Goal: Task Accomplishment & Management: Complete application form

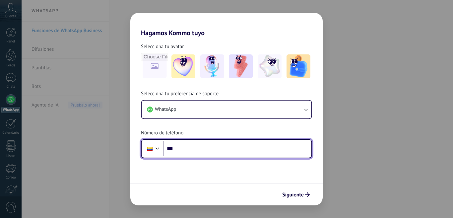
click at [182, 144] on input "***" at bounding box center [237, 148] width 148 height 15
click at [201, 150] on input "***" at bounding box center [237, 148] width 148 height 15
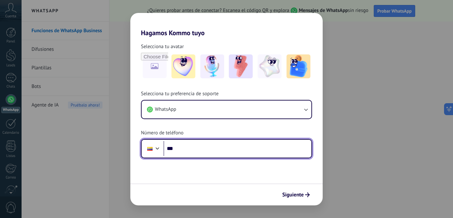
click at [182, 149] on input "***" at bounding box center [237, 148] width 148 height 15
paste input "**********"
type input "**********"
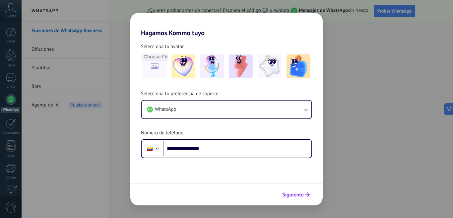
click at [307, 192] on icon "submit" at bounding box center [307, 194] width 5 height 5
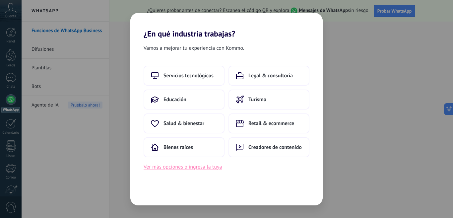
click at [194, 168] on button "Ver más opciones o ingresa la tuya" at bounding box center [183, 166] width 78 height 9
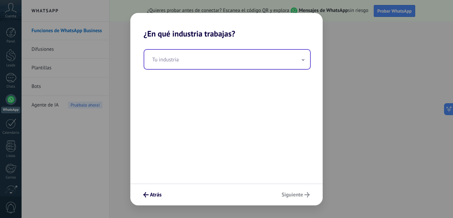
click at [279, 54] on input "text" at bounding box center [227, 59] width 166 height 19
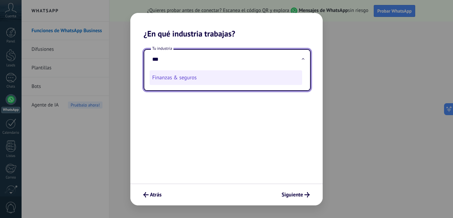
click at [244, 84] on li "Finanzas & seguros" at bounding box center [225, 77] width 152 height 15
type input "**********"
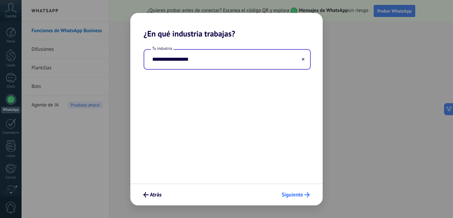
click at [300, 198] on button "Siguiente" at bounding box center [295, 194] width 34 height 11
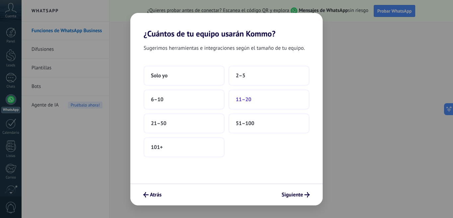
click at [264, 99] on button "11–20" at bounding box center [268, 99] width 81 height 20
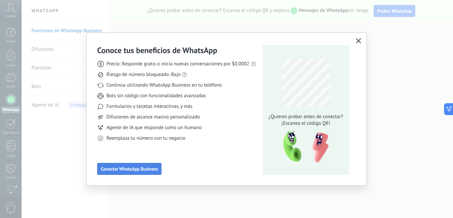
click at [142, 167] on span "Conectar WhatsApp Business" at bounding box center [129, 168] width 57 height 5
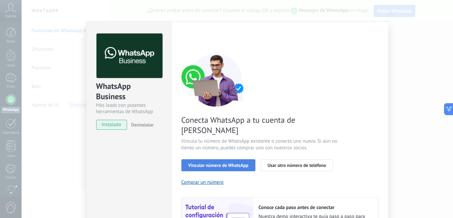
click at [236, 163] on span "Vincular número de WhatsApp" at bounding box center [218, 165] width 60 height 5
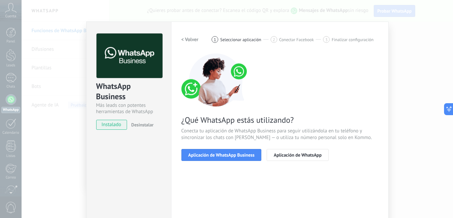
click at [236, 156] on span "Aplicación de WhatsApp Business" at bounding box center [221, 154] width 66 height 5
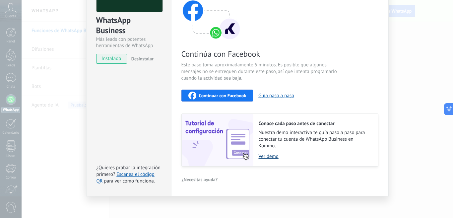
scroll to position [69, 0]
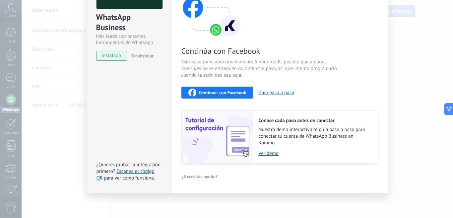
click at [423, 119] on div "WhatsApp Business Más leads con potentes herramientas de WhatsApp instalado Des…" at bounding box center [237, 109] width 431 height 218
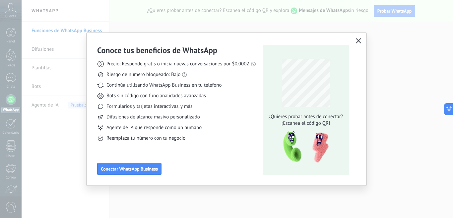
scroll to position [0, 0]
click at [357, 42] on icon "button" at bounding box center [358, 40] width 5 height 5
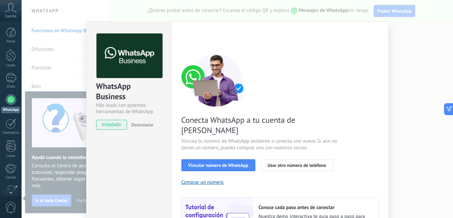
click at [15, 98] on div at bounding box center [11, 99] width 11 height 11
click at [112, 125] on span "instalado" at bounding box center [111, 125] width 30 height 10
click at [204, 179] on button "Comprar un número" at bounding box center [202, 182] width 42 height 6
click at [416, 90] on div "WhatsApp Business Más leads con potentes herramientas de WhatsApp instalado Des…" at bounding box center [237, 109] width 431 height 218
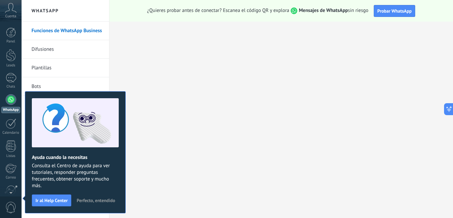
click at [91, 199] on span "Perfecto, entendido" at bounding box center [96, 200] width 38 height 5
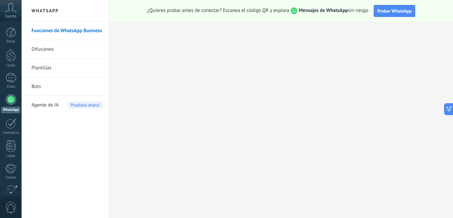
click at [38, 68] on link "Plantillas" at bounding box center [66, 68] width 71 height 19
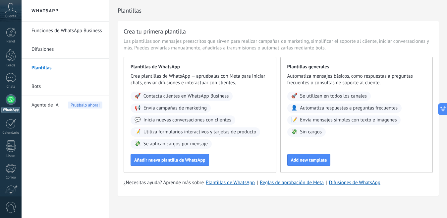
click at [11, 9] on icon at bounding box center [11, 8] width 12 height 10
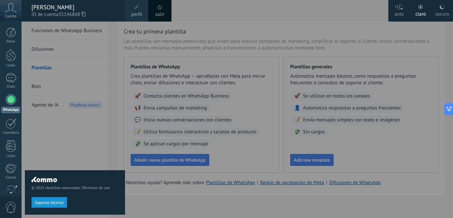
click at [201, 10] on div at bounding box center [248, 109] width 453 height 218
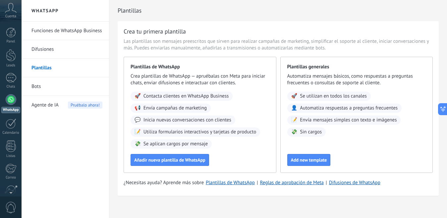
click at [87, 29] on link "Funciones de WhatsApp Business" at bounding box center [66, 31] width 71 height 19
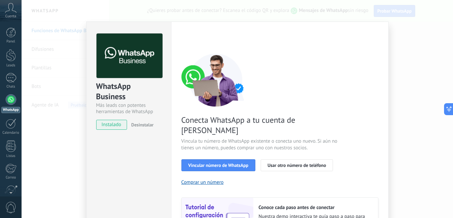
click at [112, 126] on span "instalado" at bounding box center [111, 125] width 30 height 10
click at [215, 163] on span "Vincular número de WhatsApp" at bounding box center [218, 165] width 60 height 5
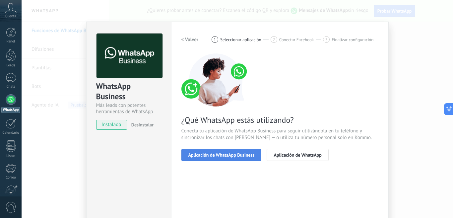
click at [235, 156] on span "Aplicación de WhatsApp Business" at bounding box center [221, 154] width 66 height 5
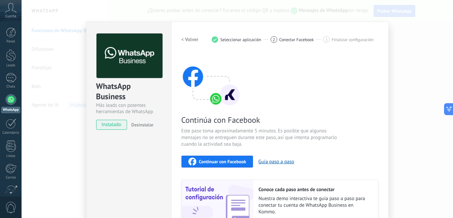
click at [191, 41] on h2 "< Volver" at bounding box center [189, 39] width 17 height 6
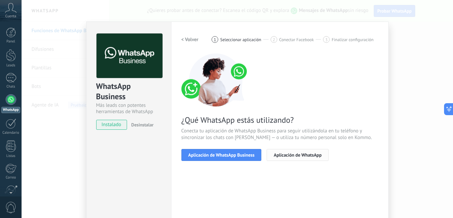
click at [295, 156] on span "Aplicación de WhatsApp" at bounding box center [297, 154] width 48 height 5
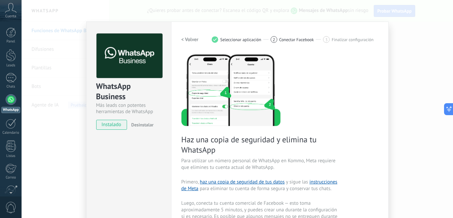
click at [134, 123] on span "Desinstalar" at bounding box center [142, 125] width 22 height 6
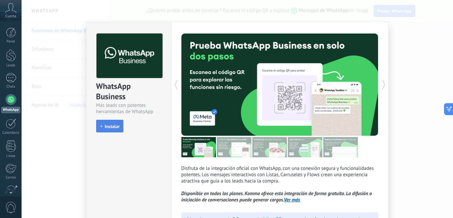
click at [117, 126] on span "Instalar" at bounding box center [112, 126] width 15 height 5
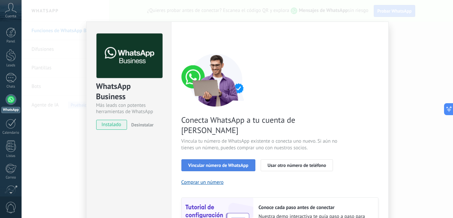
click at [226, 163] on span "Vincular número de WhatsApp" at bounding box center [218, 165] width 60 height 5
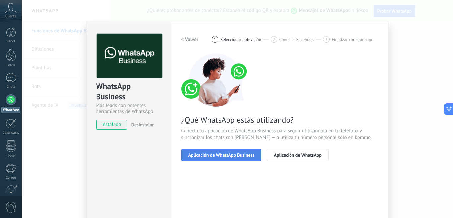
click at [230, 151] on button "Aplicación de WhatsApp Business" at bounding box center [221, 155] width 80 height 12
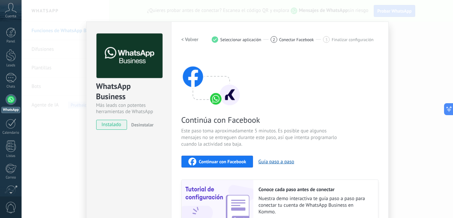
click at [206, 161] on span "Continuar con Facebook" at bounding box center [222, 161] width 47 height 5
click at [9, 99] on div at bounding box center [11, 99] width 11 height 11
click at [11, 149] on div at bounding box center [11, 146] width 10 height 12
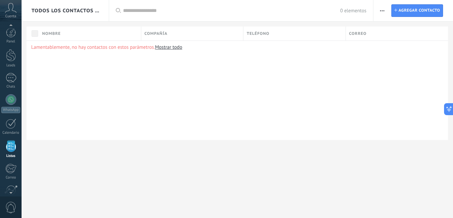
scroll to position [41, 0]
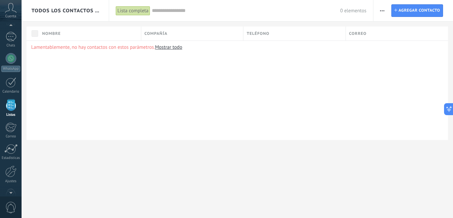
click at [171, 50] on link "Mostrar todo" at bounding box center [168, 47] width 27 height 6
click at [419, 12] on span "Agregar contacto" at bounding box center [418, 11] width 41 height 12
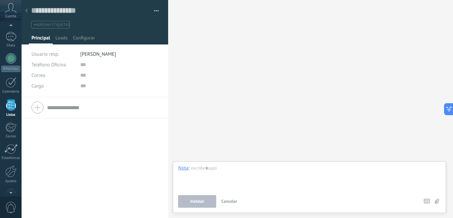
click at [63, 108] on input "text" at bounding box center [102, 107] width 111 height 11
click at [51, 122] on span "Teléfono Oficina" at bounding box center [48, 122] width 34 height 6
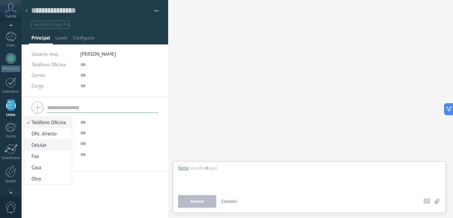
click at [47, 148] on span "Celular" at bounding box center [46, 145] width 45 height 6
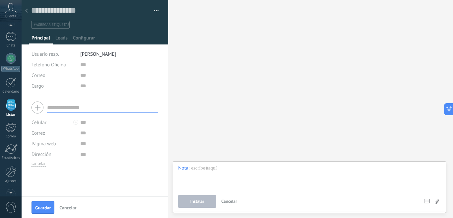
click at [77, 122] on div at bounding box center [75, 122] width 5 height 5
click at [88, 123] on input "text" at bounding box center [119, 122] width 78 height 11
paste input "**********"
type input "**********"
click at [45, 206] on span "Guardar" at bounding box center [43, 207] width 16 height 5
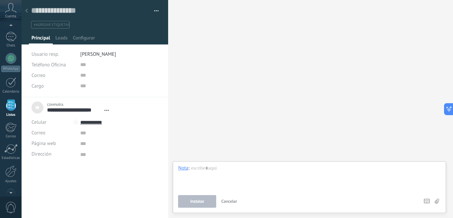
scroll to position [7, 0]
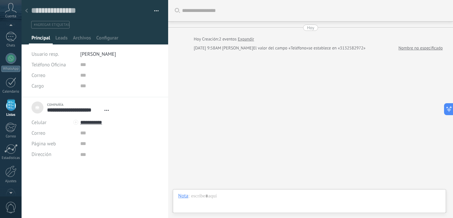
scroll to position [7, 0]
click at [420, 49] on link "Nombre no especificado" at bounding box center [420, 48] width 44 height 7
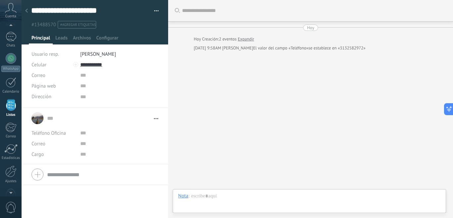
scroll to position [7, 0]
click at [41, 118] on div "... ... Abrir detalle Copie el nombre Desatar" at bounding box center [94, 118] width 127 height 17
click at [37, 120] on div "... ... Abrir detalle Copie el nombre Desatar" at bounding box center [94, 118] width 127 height 17
click at [156, 120] on li "... ... Abrir detalle Copie el nombre Desatar" at bounding box center [95, 136] width 146 height 56
click at [155, 119] on span "Abrir detalle Copie el nombre Desatar" at bounding box center [154, 118] width 8 height 5
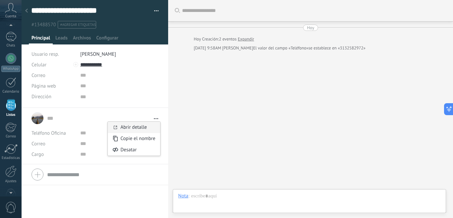
click at [144, 128] on link "Abrir detalle" at bounding box center [133, 127] width 27 height 6
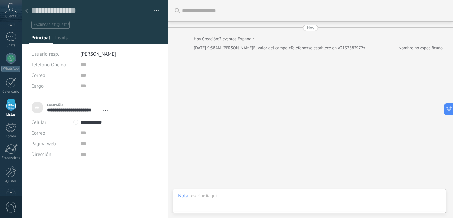
scroll to position [7, 0]
click at [106, 111] on span "Abrir detalle Desatar" at bounding box center [106, 110] width 11 height 5
click at [133, 120] on link "Abrir detalle" at bounding box center [127, 119] width 27 height 6
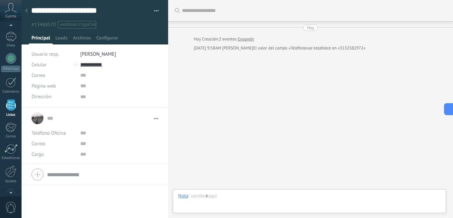
scroll to position [7, 0]
click at [37, 118] on div "... ... Abrir detalle Copie el nombre Desatar" at bounding box center [94, 118] width 127 height 17
click at [80, 87] on input "url" at bounding box center [119, 86] width 78 height 11
click at [81, 75] on input "text" at bounding box center [119, 75] width 78 height 11
click at [60, 36] on span "Leads" at bounding box center [61, 40] width 12 height 10
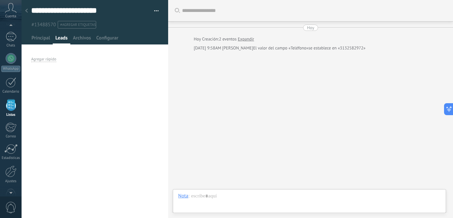
click at [157, 12] on div "**********" at bounding box center [95, 14] width 147 height 29
click at [155, 10] on button "button" at bounding box center [154, 11] width 10 height 10
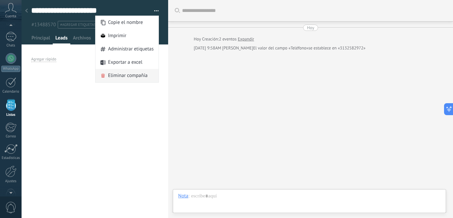
click at [129, 77] on span "Eliminar compañía" at bounding box center [127, 75] width 39 height 13
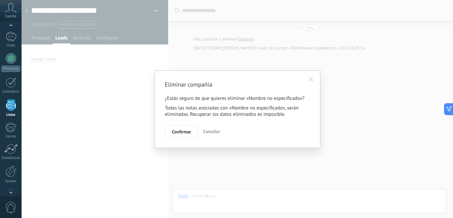
drag, startPoint x: 180, startPoint y: 133, endPoint x: 190, endPoint y: 99, distance: 35.6
click at [180, 133] on span "Confirmar" at bounding box center [181, 131] width 19 height 5
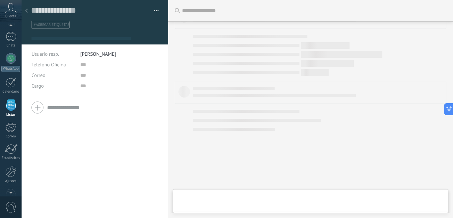
type textarea "**********"
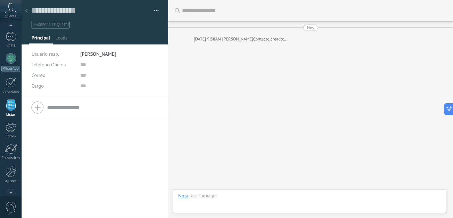
scroll to position [10, 0]
